Goal: Transaction & Acquisition: Purchase product/service

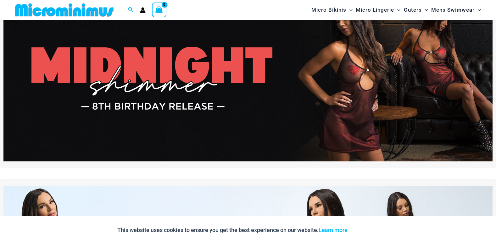
scroll to position [63, 0]
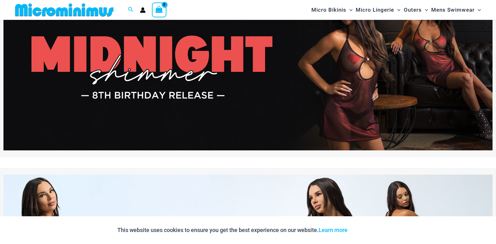
click at [272, 65] on img at bounding box center [248, 67] width 490 height 166
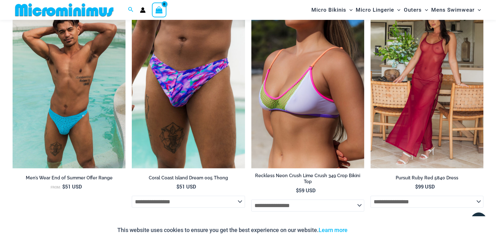
scroll to position [793, 0]
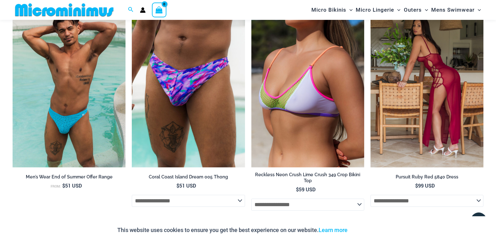
click at [422, 159] on img at bounding box center [427, 82] width 113 height 170
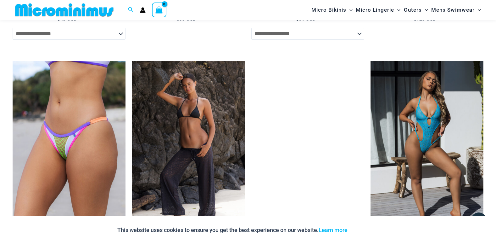
scroll to position [1108, 0]
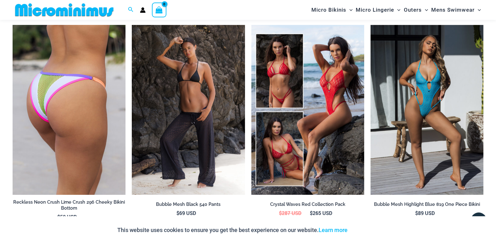
click at [77, 158] on img at bounding box center [69, 110] width 113 height 170
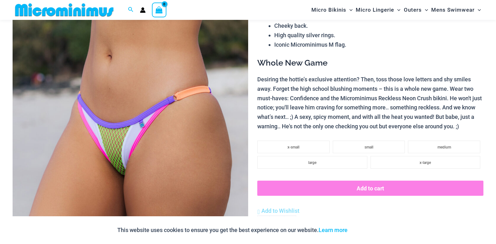
scroll to position [101, 0]
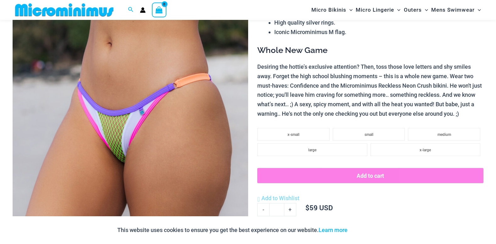
click at [107, 149] on img at bounding box center [131, 134] width 236 height 354
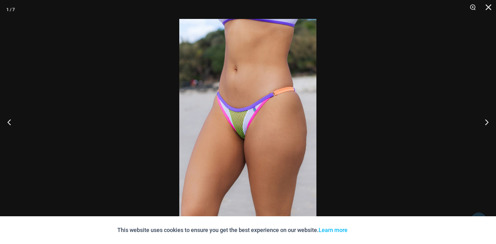
click at [237, 147] on img at bounding box center [247, 122] width 137 height 206
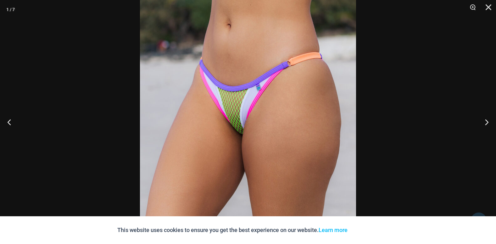
click at [237, 147] on img at bounding box center [248, 107] width 216 height 324
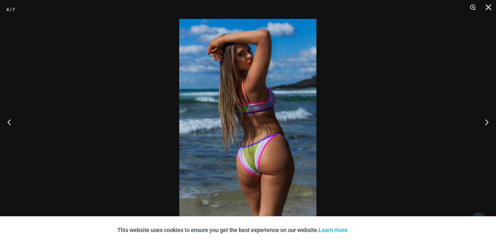
click at [161, 95] on div at bounding box center [248, 122] width 496 height 244
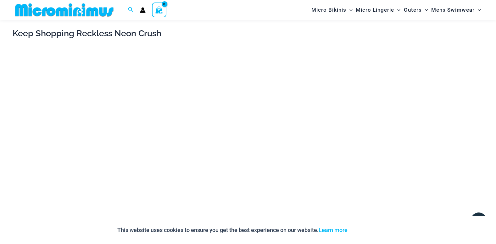
scroll to position [630, 0]
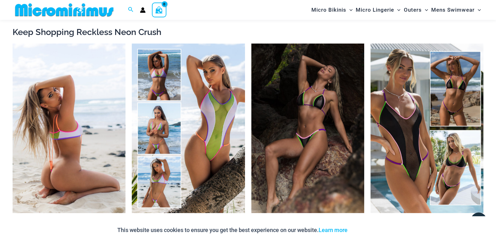
click at [109, 123] on img at bounding box center [69, 128] width 113 height 170
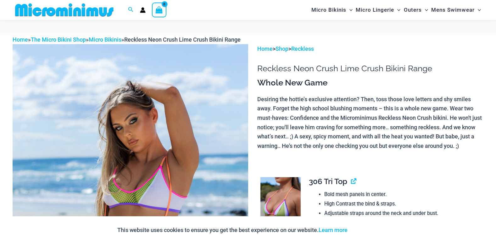
scroll to position [13, 0]
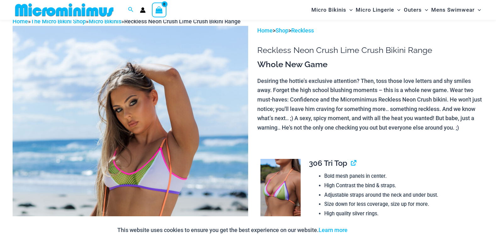
click at [109, 123] on img at bounding box center [131, 203] width 236 height 354
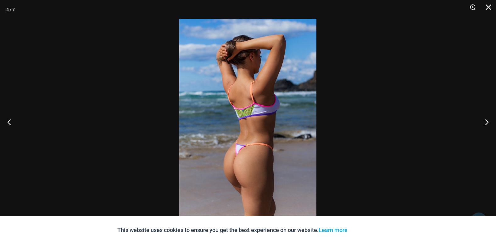
click at [399, 114] on div at bounding box center [248, 122] width 496 height 244
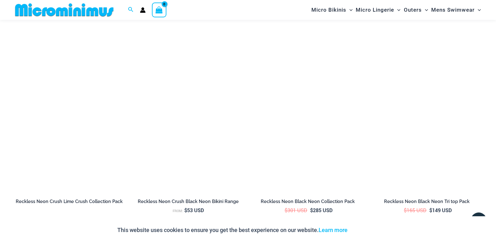
scroll to position [1108, 0]
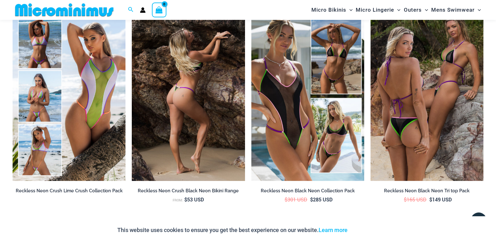
click at [205, 121] on img at bounding box center [188, 96] width 113 height 170
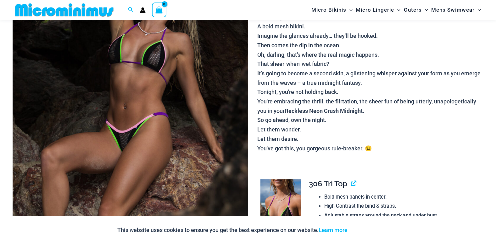
scroll to position [126, 0]
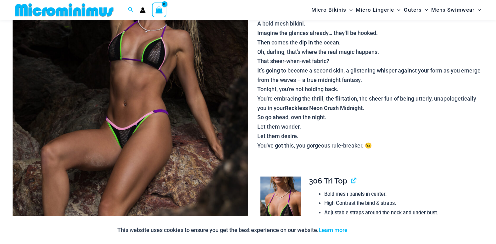
click at [205, 121] on img at bounding box center [131, 108] width 236 height 354
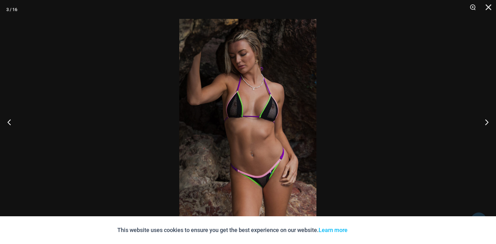
click at [227, 128] on img at bounding box center [247, 122] width 137 height 206
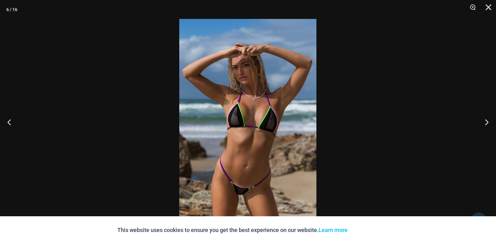
click at [227, 128] on img at bounding box center [247, 122] width 137 height 206
click at [358, 131] on div at bounding box center [248, 122] width 496 height 244
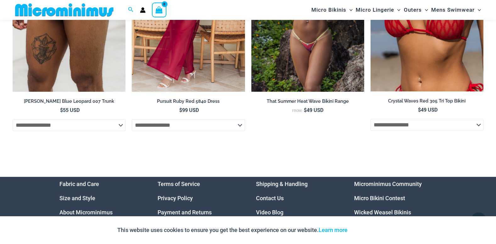
scroll to position [2355, 0]
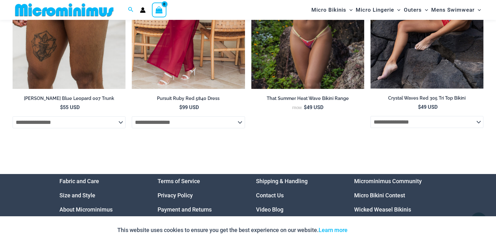
click at [422, 57] on img at bounding box center [427, 3] width 113 height 169
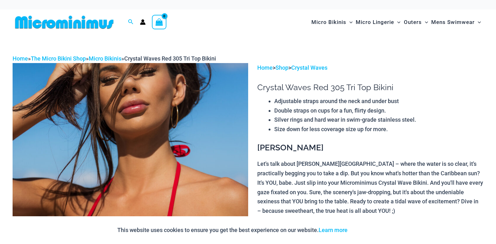
click at [179, 138] on img at bounding box center [131, 240] width 236 height 354
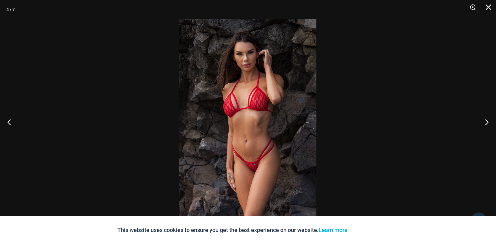
click at [346, 156] on div at bounding box center [248, 122] width 496 height 244
